Goal: Obtain resource: Obtain resource

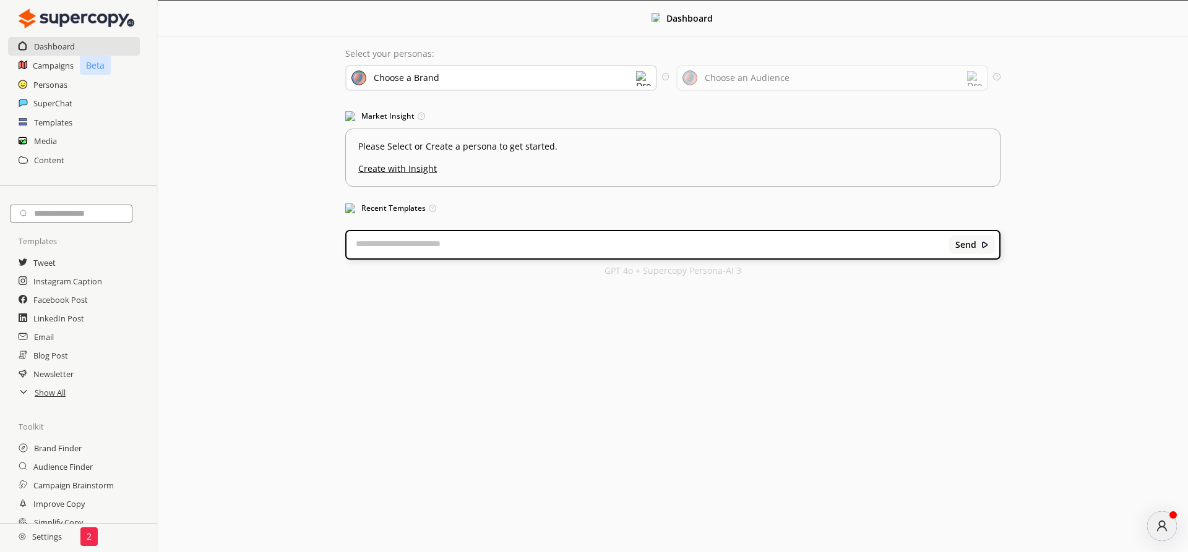
click at [34, 101] on h2 "SuperChat" at bounding box center [52, 103] width 39 height 19
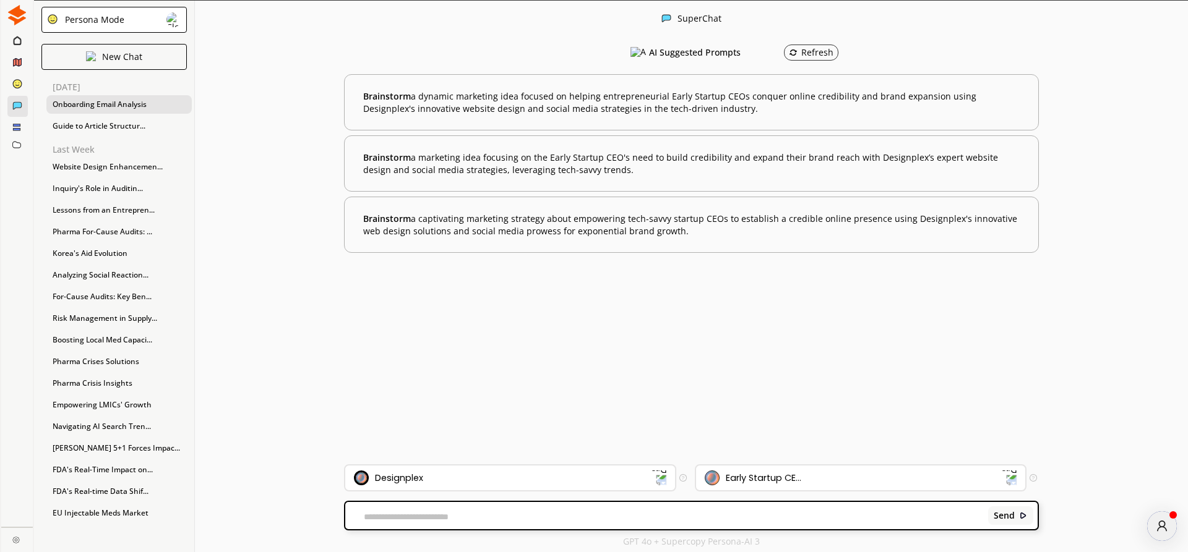
click at [86, 102] on div "Onboarding Email Analysis" at bounding box center [118, 104] width 145 height 19
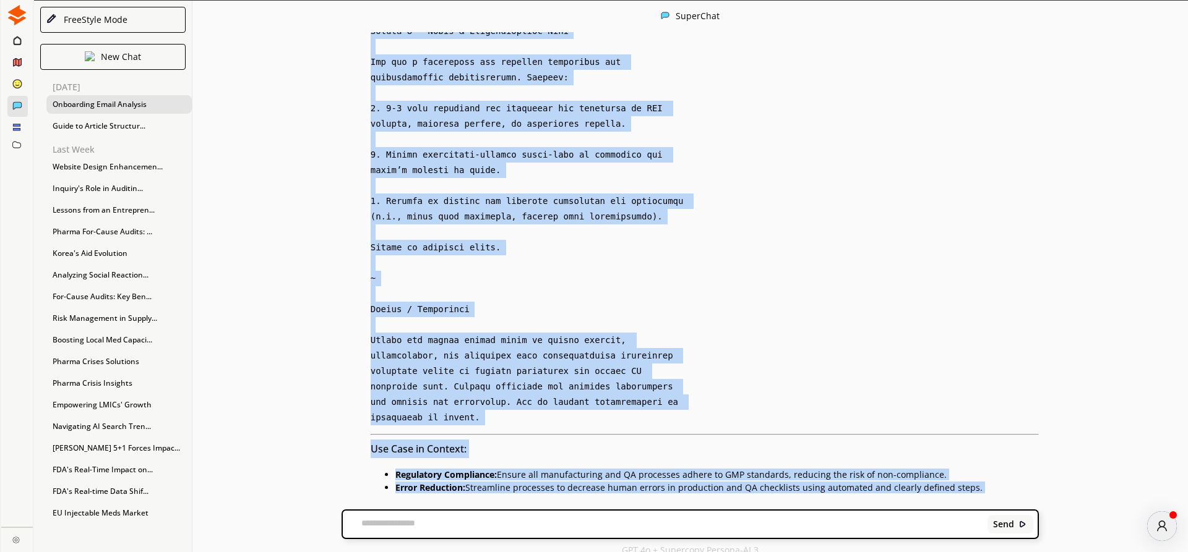
scroll to position [5554, 0]
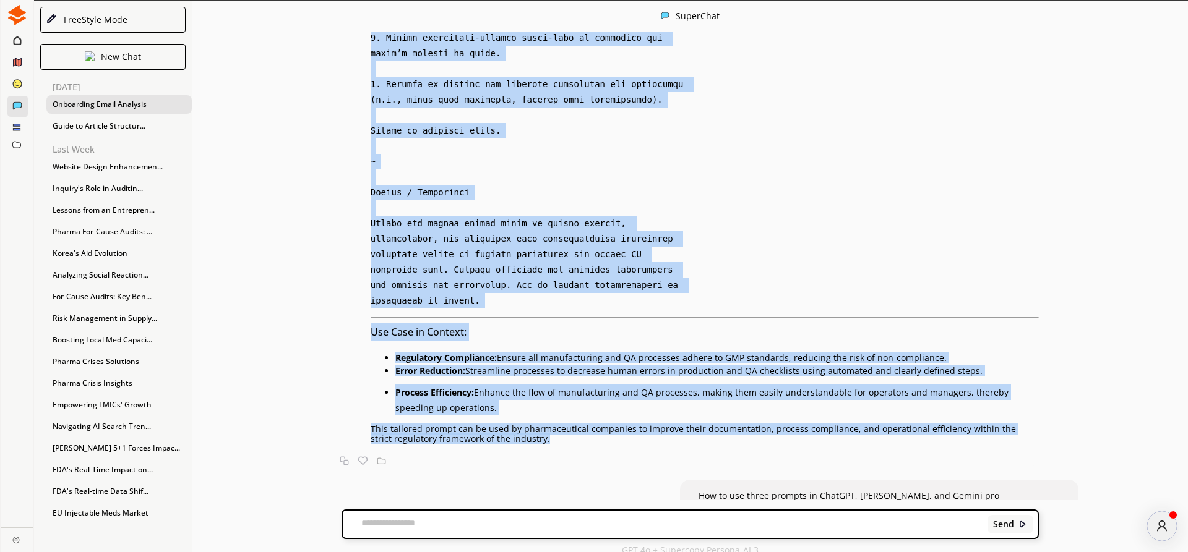
drag, startPoint x: 374, startPoint y: 218, endPoint x: 716, endPoint y: 329, distance: 359.7
copy div "Loremipsumdolo Sitametc Adipiscingeli sed DO Eiusmodte Incidi [UTLABOREE]=Dolor…"
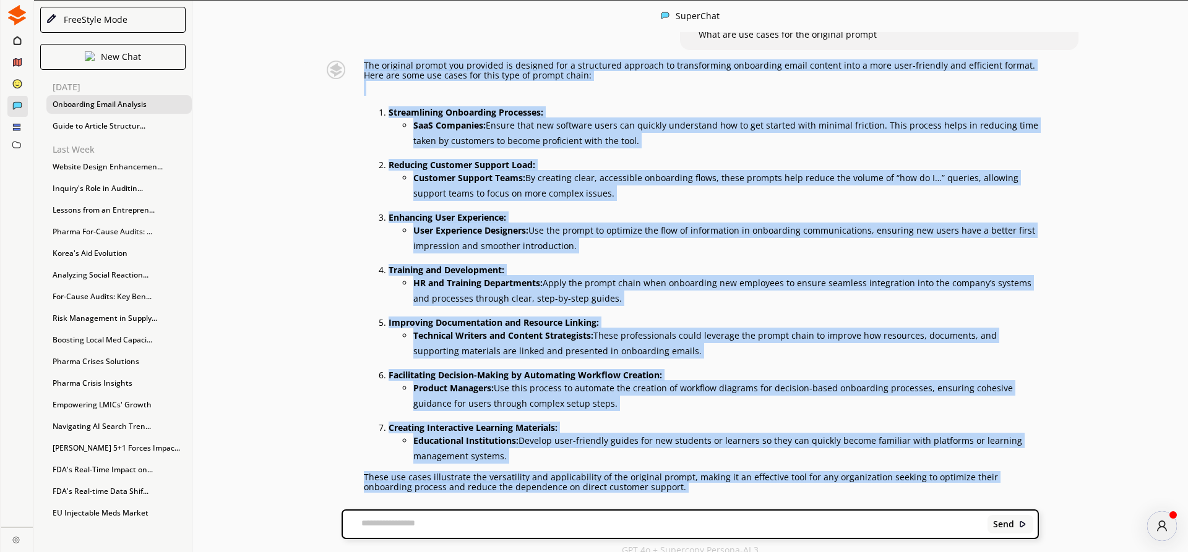
scroll to position [3444, 0]
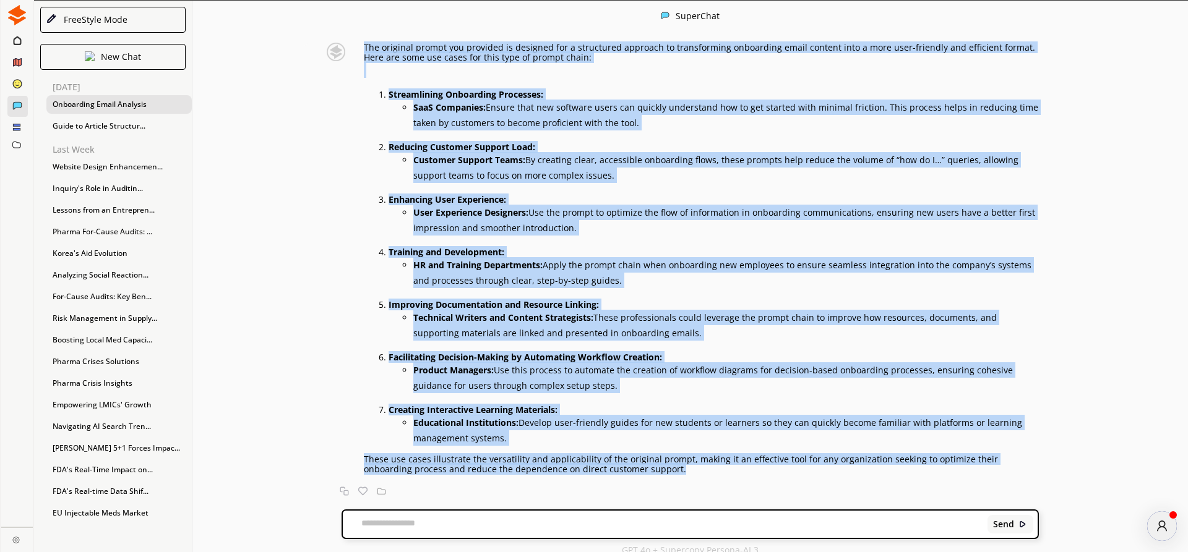
drag, startPoint x: 367, startPoint y: 110, endPoint x: 666, endPoint y: 451, distance: 453.2
click at [666, 451] on div "The original prompt you provided is designed for a structured approach to trans…" at bounding box center [670, 270] width 737 height 455
copy div "Lor ipsumdol sitame con adipisci el seddoeiu tem i utlaboreet dolorema al enima…"
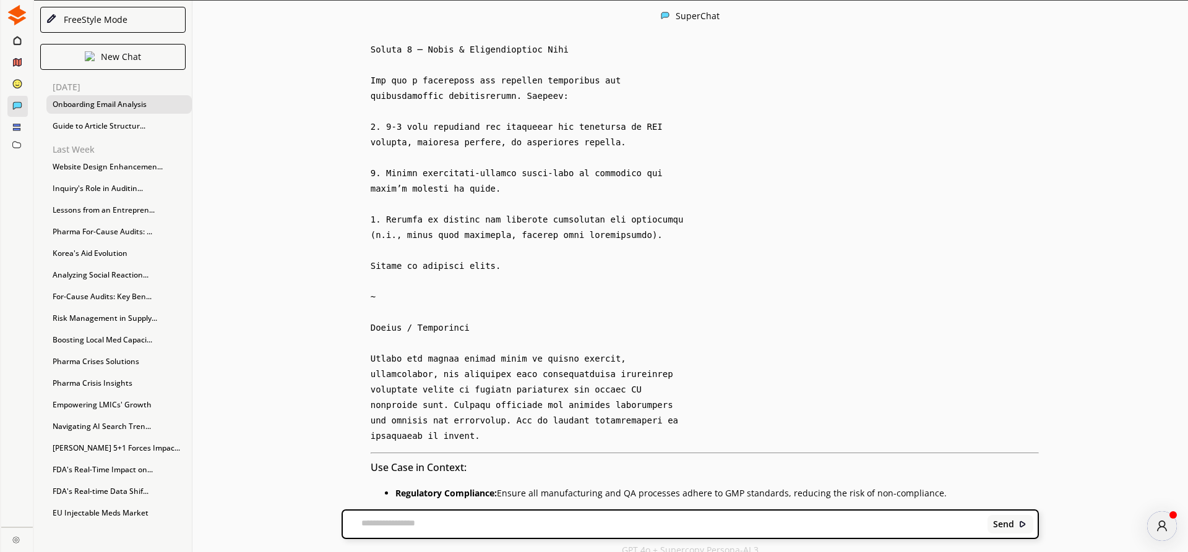
scroll to position [5489, 0]
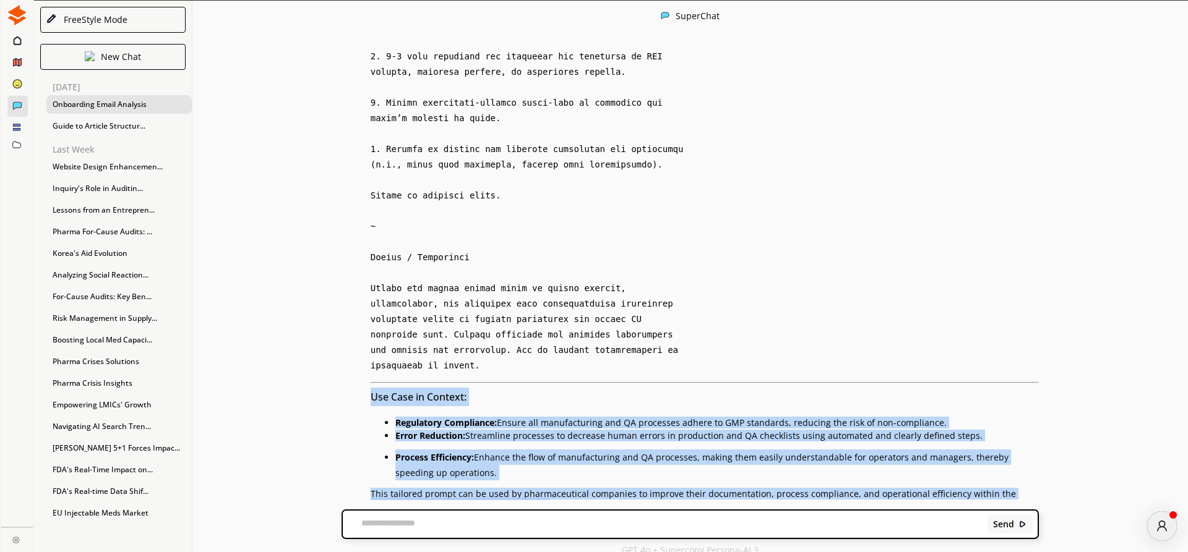
drag, startPoint x: 374, startPoint y: 292, endPoint x: 532, endPoint y: 403, distance: 193.2
copy div "Use Case in Context: Regulatory Compliance: Ensure all manufacturing and QA pro…"
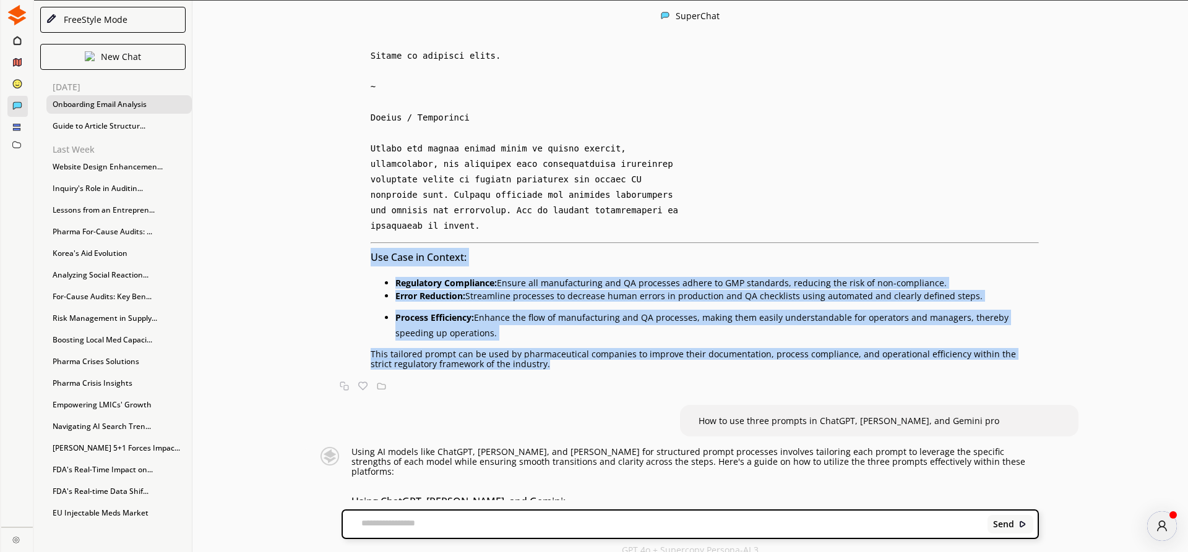
scroll to position [5641, 0]
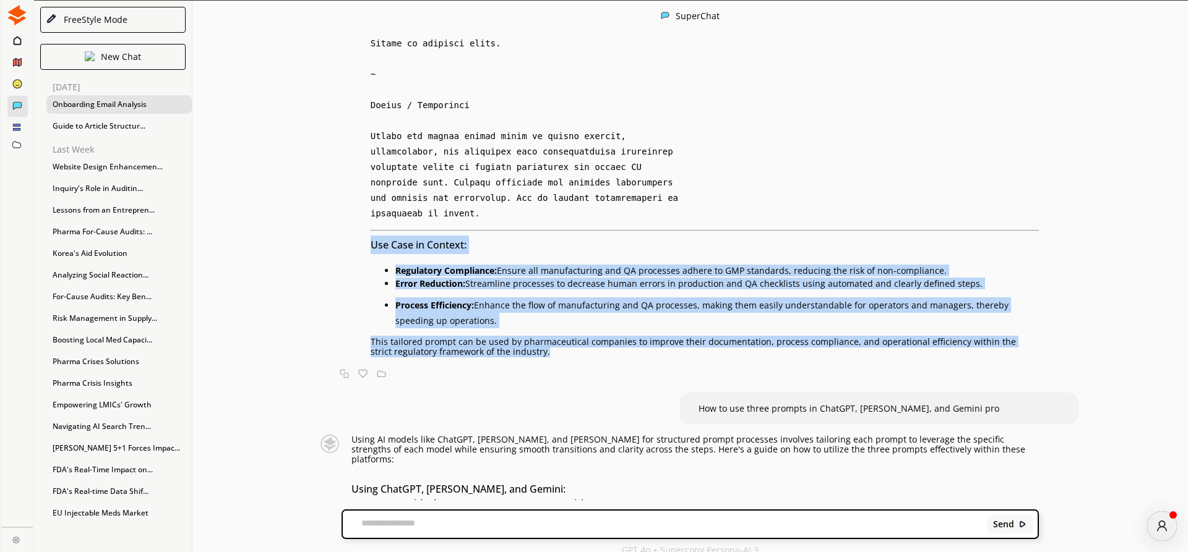
copy div "Use Case in Context: Regulatory Compliance: Ensure all manufacturing and QA pro…"
